Goal: Information Seeking & Learning: Learn about a topic

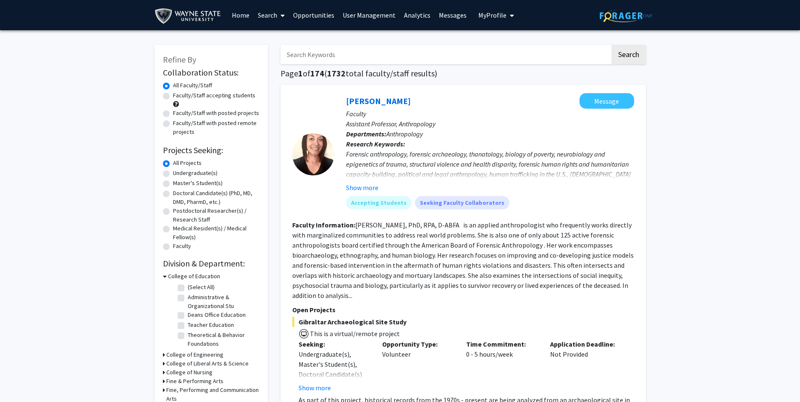
click at [173, 97] on label "Faculty/Staff accepting students" at bounding box center [214, 95] width 82 height 9
click at [173, 97] on input "Faculty/Staff accepting students" at bounding box center [175, 93] width 5 height 5
radio input "true"
click at [222, 114] on label "Faculty/Staff with posted projects" at bounding box center [216, 113] width 86 height 9
click at [178, 114] on input "Faculty/Staff with posted projects" at bounding box center [175, 111] width 5 height 5
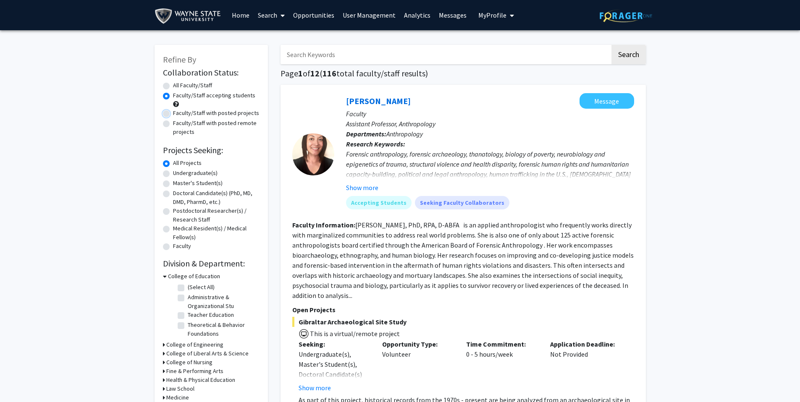
radio input "true"
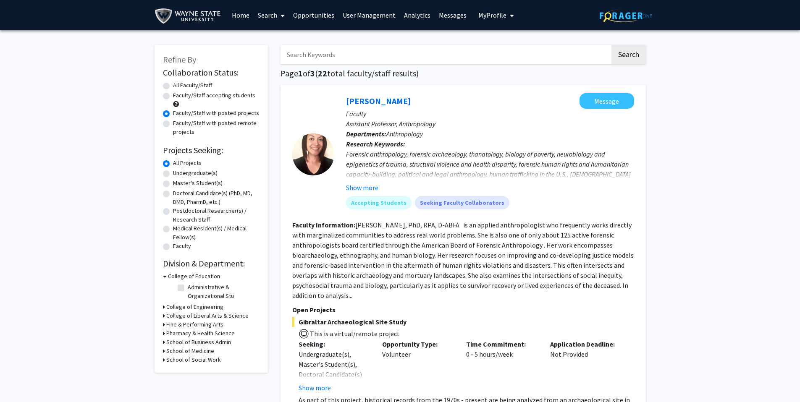
click at [316, 59] on input "Search Keywords" at bounding box center [445, 54] width 330 height 19
type input "biological science"
click at [611, 45] on button "Search" at bounding box center [628, 54] width 34 height 19
radio input "true"
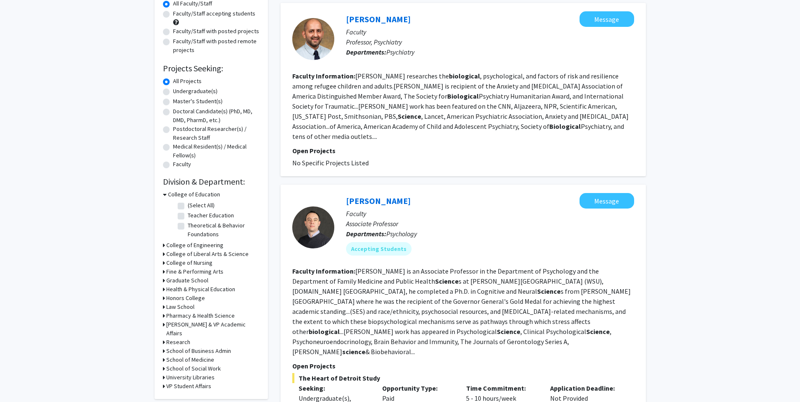
scroll to position [84, 0]
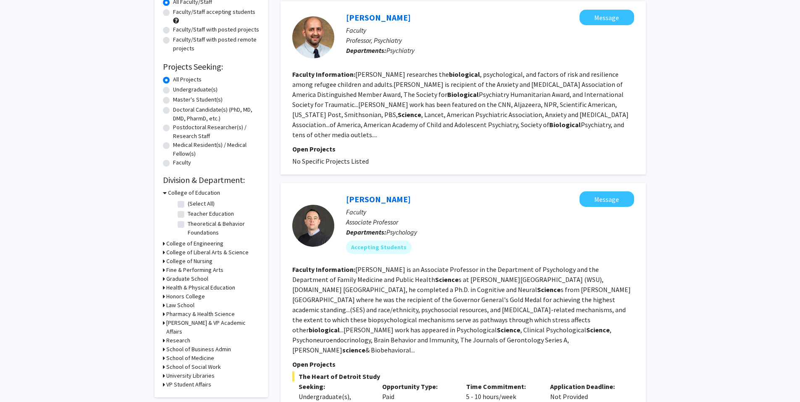
click at [173, 90] on label "Undergraduate(s)" at bounding box center [195, 89] width 45 height 9
click at [173, 90] on input "Undergraduate(s)" at bounding box center [175, 87] width 5 height 5
radio input "true"
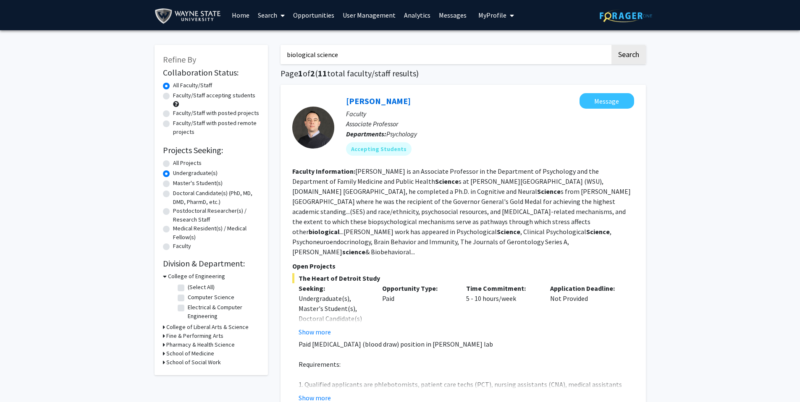
drag, startPoint x: 354, startPoint y: 57, endPoint x: 277, endPoint y: 55, distance: 77.3
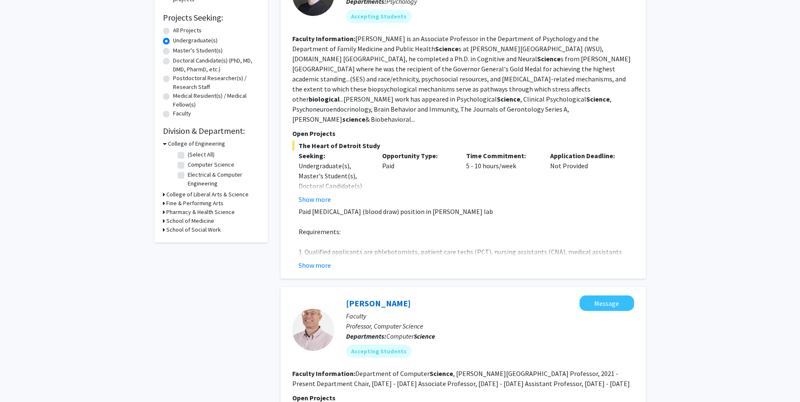
scroll to position [132, 0]
click at [163, 195] on icon at bounding box center [164, 195] width 2 height 9
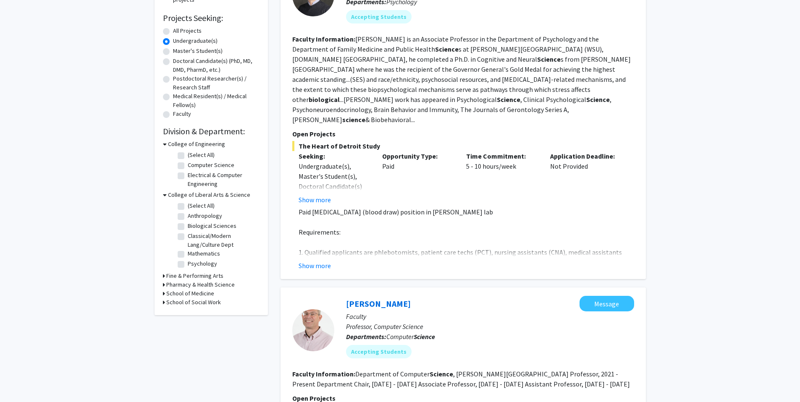
click at [188, 226] on label "Biological Sciences" at bounding box center [212, 226] width 49 height 9
click at [188, 226] on input "Biological Sciences" at bounding box center [190, 224] width 5 height 5
checkbox input "true"
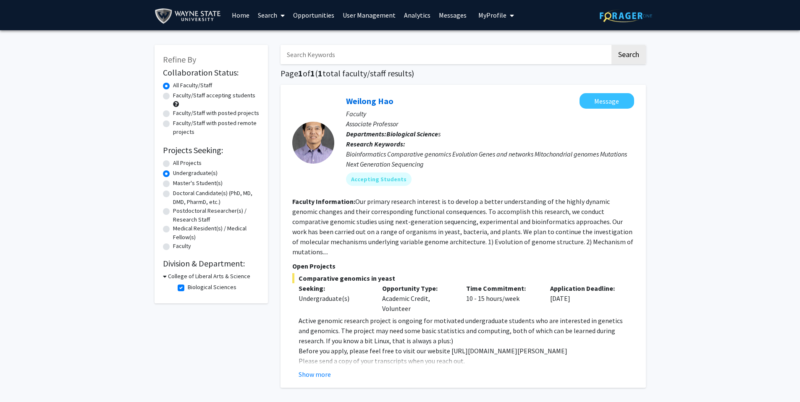
click at [173, 85] on label "All Faculty/Staff" at bounding box center [192, 85] width 39 height 9
click at [173, 85] on input "All Faculty/Staff" at bounding box center [175, 83] width 5 height 5
click at [188, 288] on label "Biological Sciences" at bounding box center [212, 287] width 49 height 9
click at [188, 288] on input "Biological Sciences" at bounding box center [190, 285] width 5 height 5
checkbox input "false"
